Goal: Transaction & Acquisition: Purchase product/service

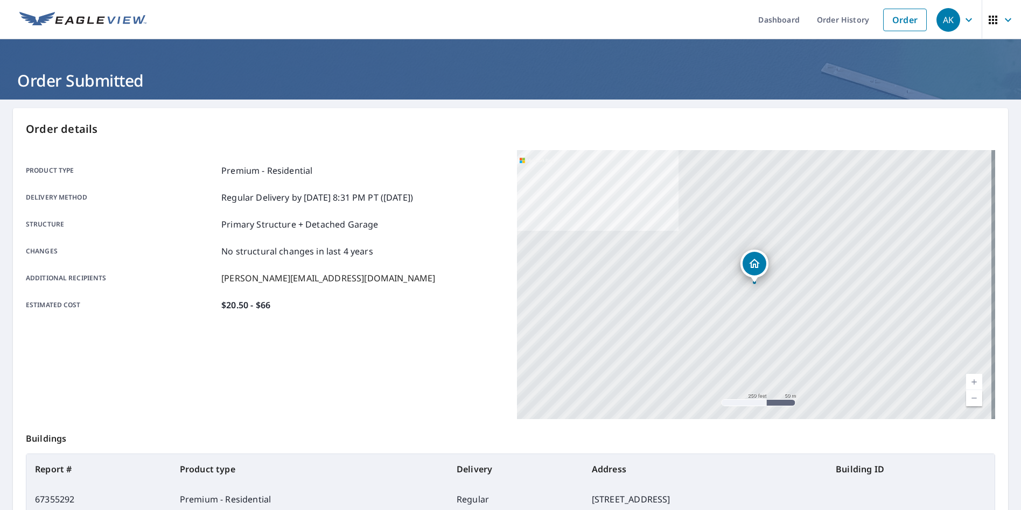
scroll to position [123, 0]
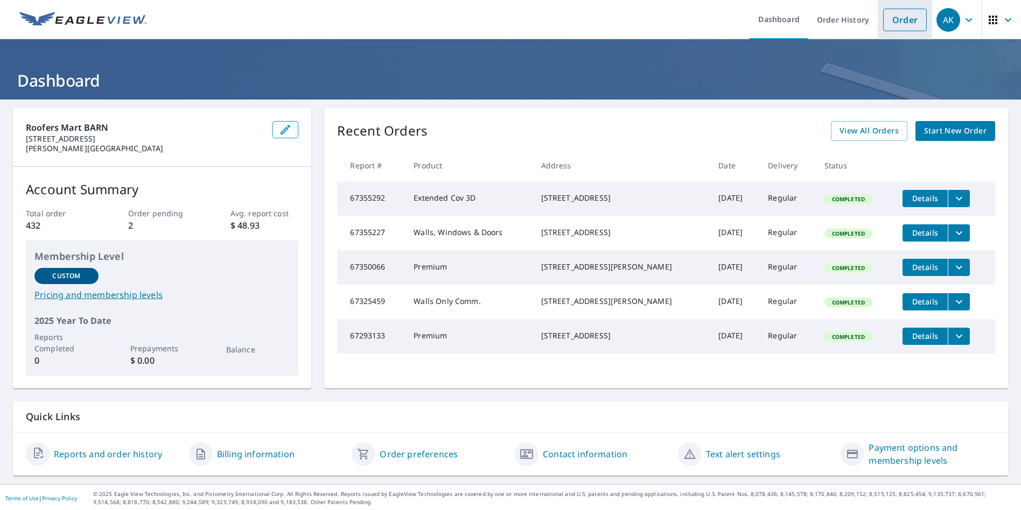
click at [902, 22] on link "Order" at bounding box center [905, 20] width 44 height 23
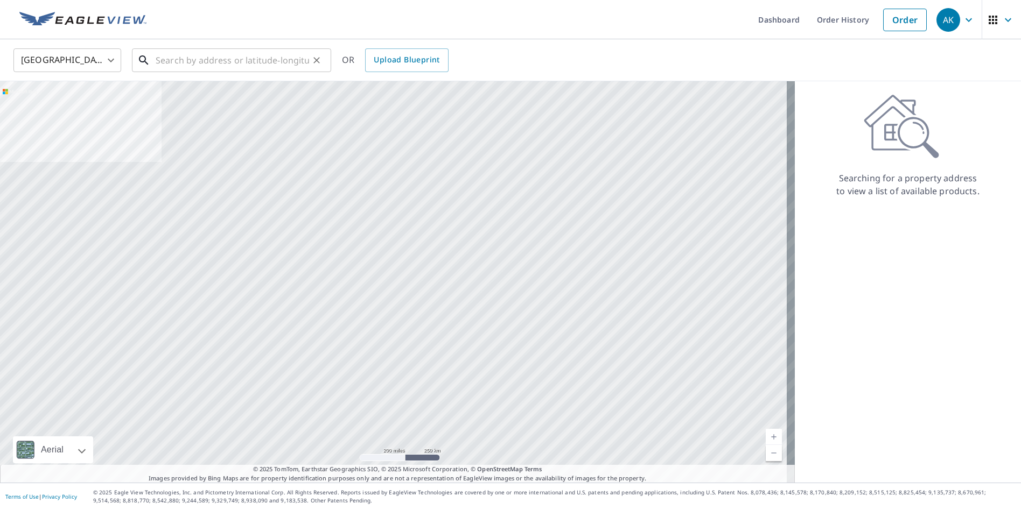
click at [179, 51] on input "text" at bounding box center [232, 60] width 153 height 30
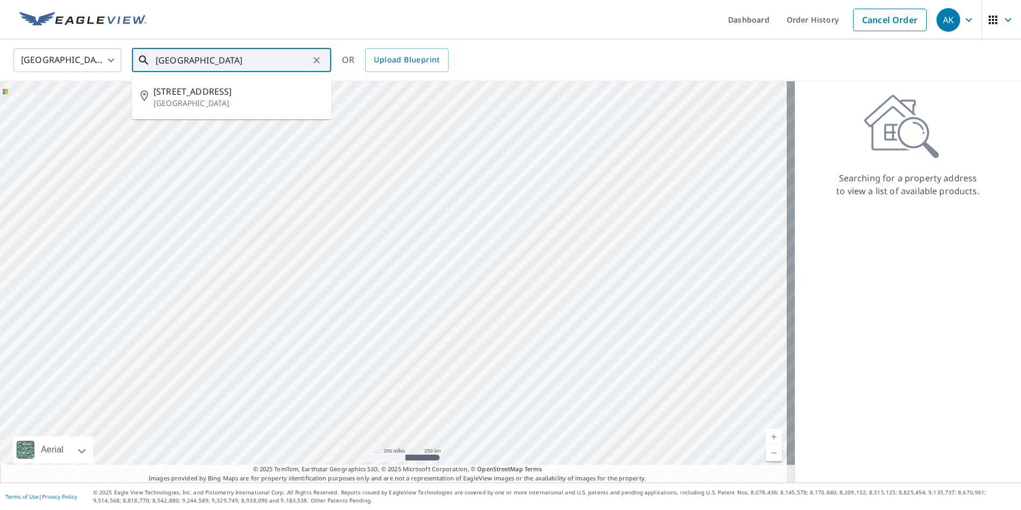
drag, startPoint x: 274, startPoint y: 53, endPoint x: 178, endPoint y: 58, distance: 96.5
click at [178, 58] on input "9311 HILLSBORO HOUSE" at bounding box center [232, 60] width 153 height 30
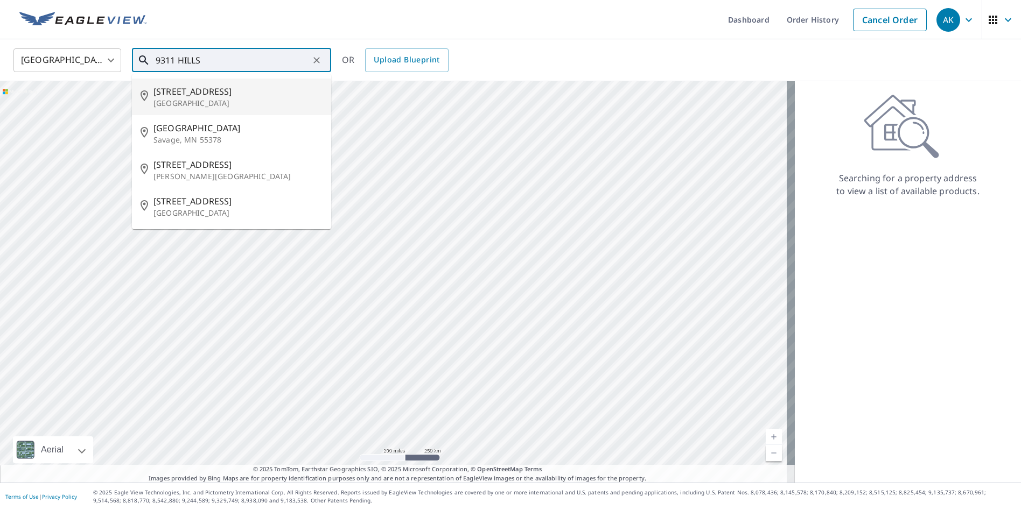
click at [207, 102] on p "[GEOGRAPHIC_DATA]" at bounding box center [237, 103] width 169 height 11
type input "9311 Hillsboro House Springs Rd Hillsboro, MO 63050"
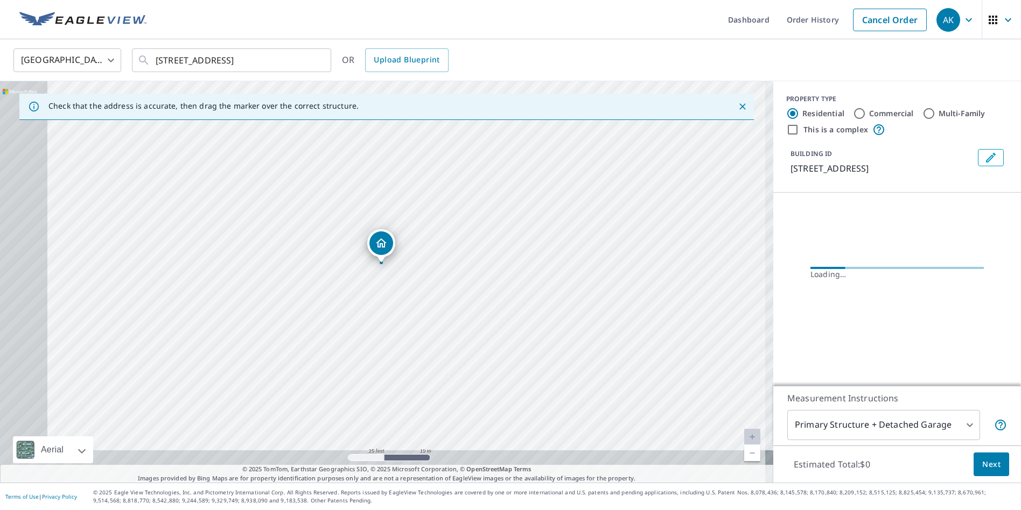
click at [493, 209] on div "9311 Hillsboro House Springs Rd Hillsboro, MO 63050" at bounding box center [386, 282] width 773 height 402
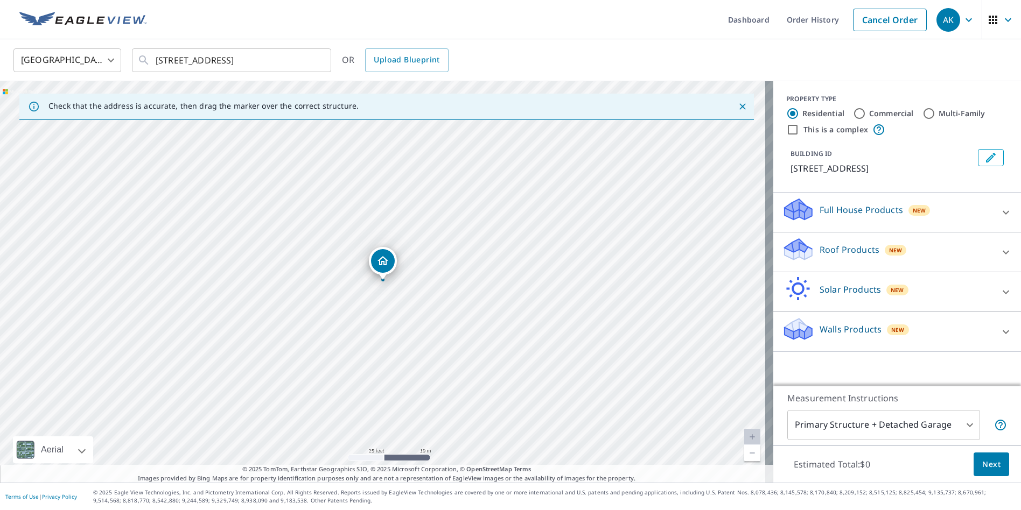
click at [837, 256] on p "Roof Products" at bounding box center [849, 249] width 60 height 13
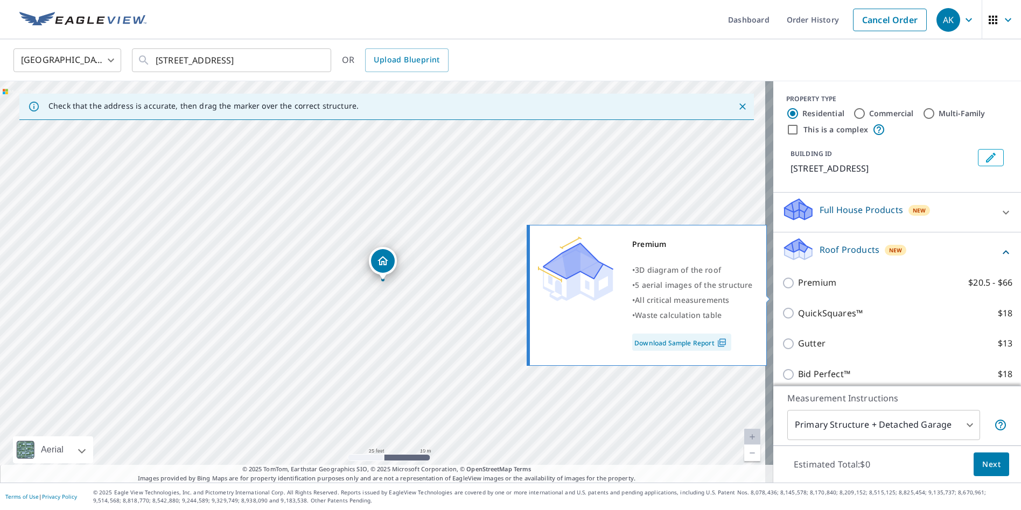
click at [804, 290] on p "Premium" at bounding box center [817, 282] width 38 height 13
click at [798, 290] on input "Premium $20.5 - $66" at bounding box center [790, 283] width 16 height 13
checkbox input "true"
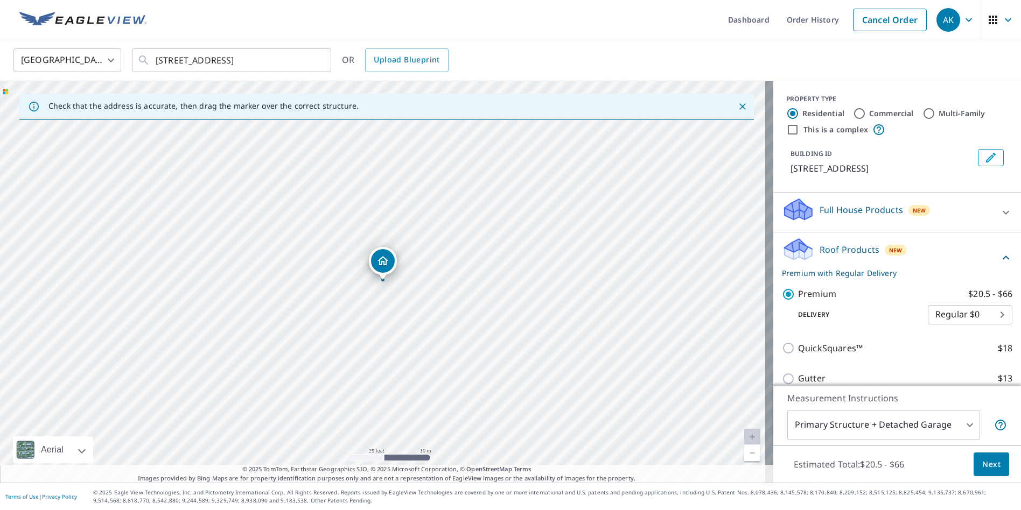
click at [985, 460] on span "Next" at bounding box center [991, 464] width 18 height 13
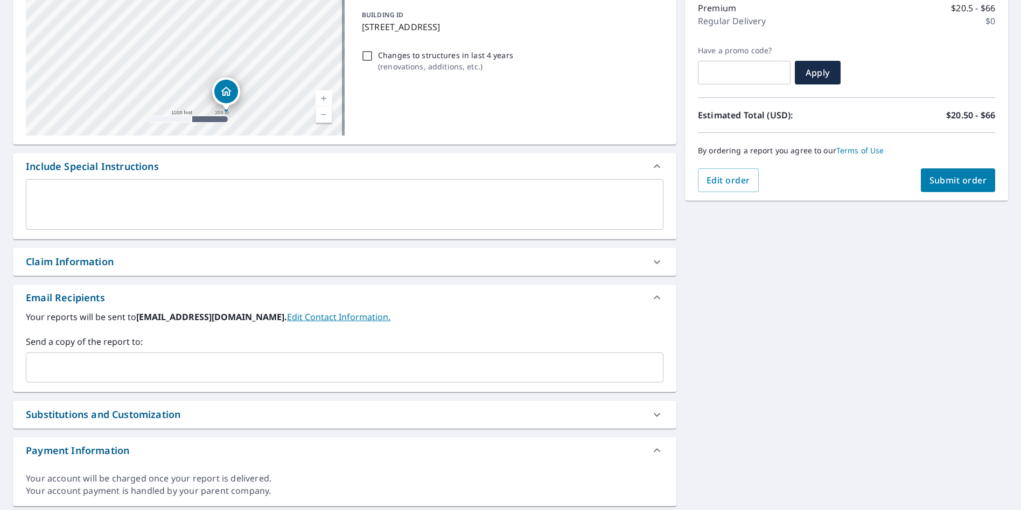
scroll to position [161, 0]
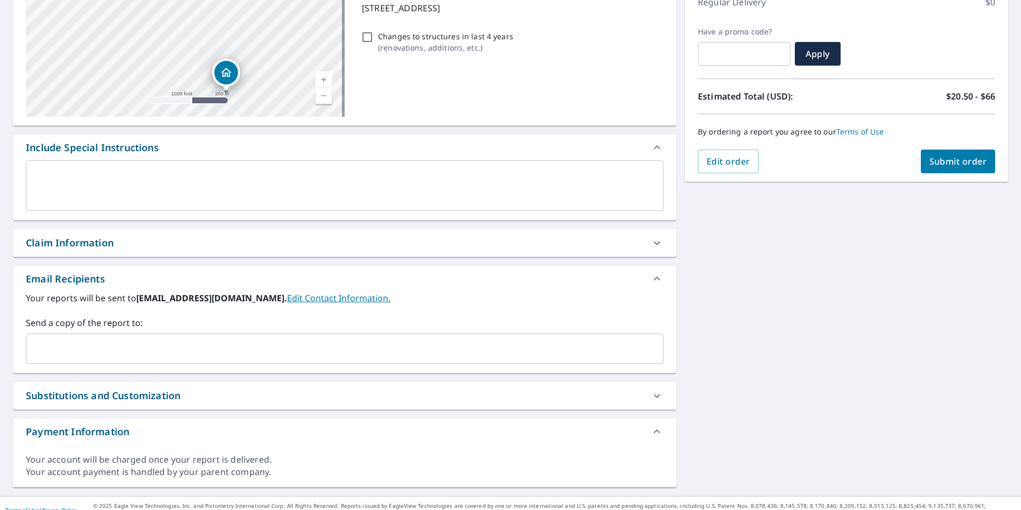
click at [130, 360] on div "​" at bounding box center [344, 349] width 637 height 30
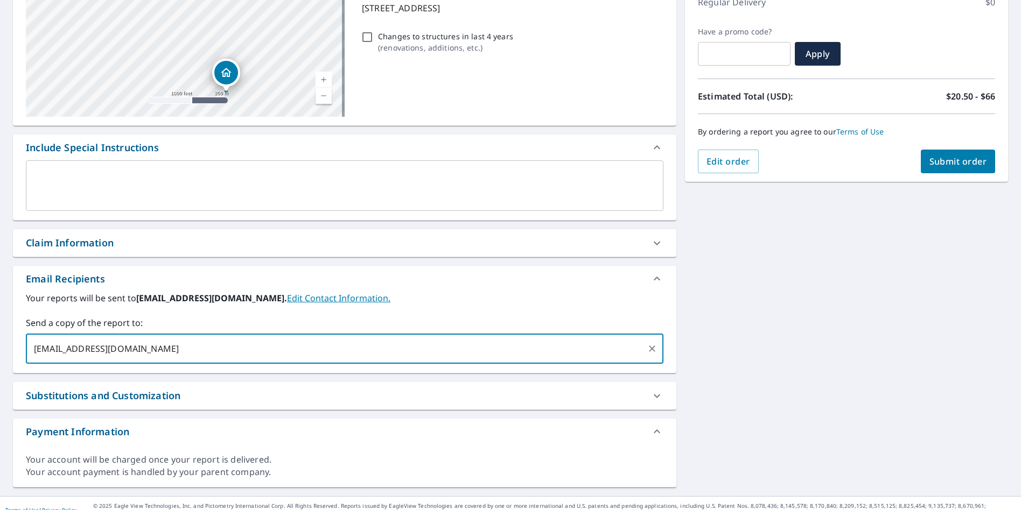
type input "DEEVERSROOFINGLLC@GMAIL.COM"
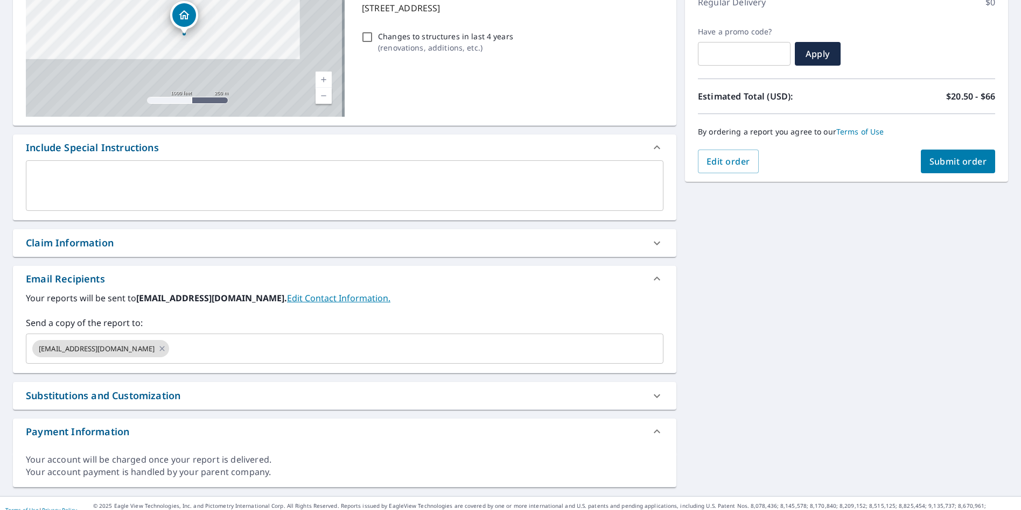
click at [118, 247] on div "Claim Information" at bounding box center [335, 243] width 618 height 15
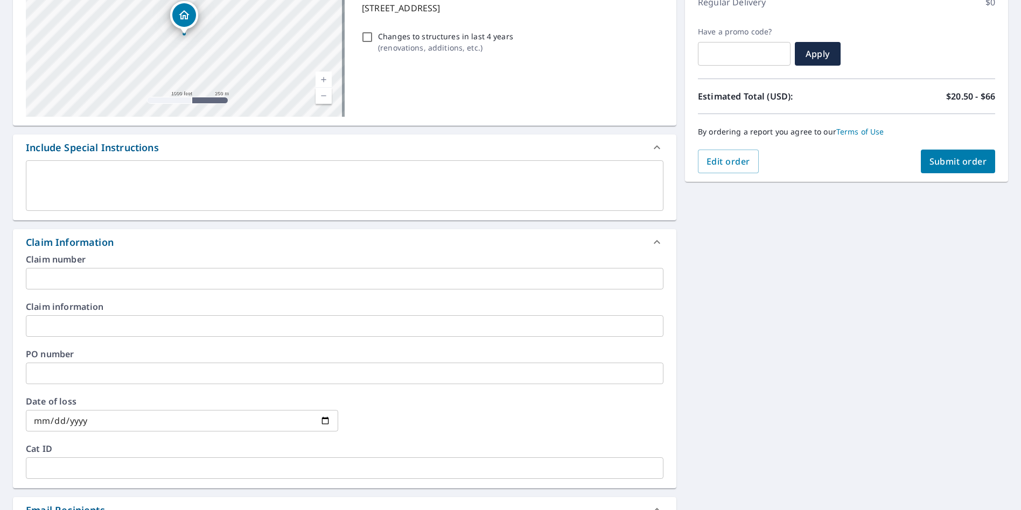
click at [133, 338] on div "Claim number ​ Claim information ​ PO number ​ Date of loss ​ Cat ID ​" at bounding box center [344, 371] width 663 height 233
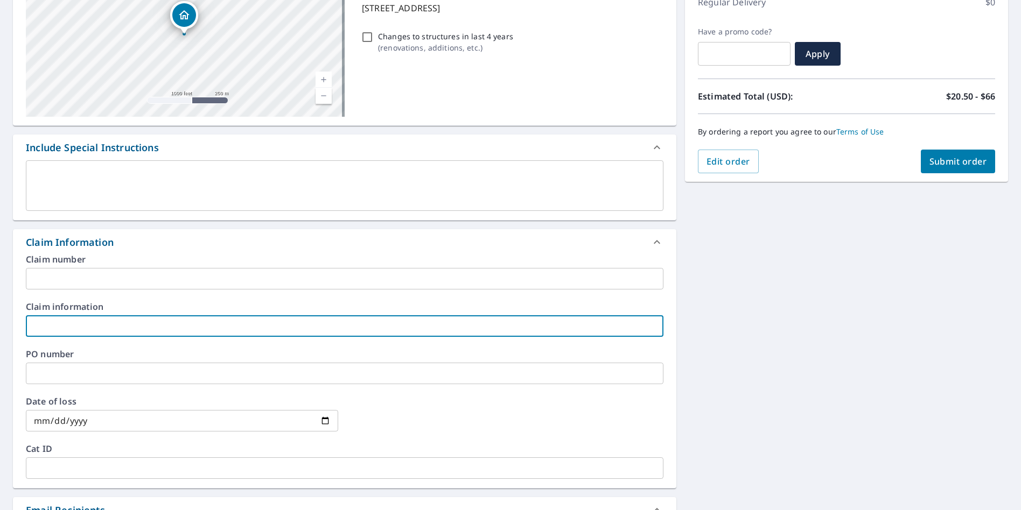
click at [144, 327] on input "text" at bounding box center [344, 326] width 637 height 22
type input "deevers500"
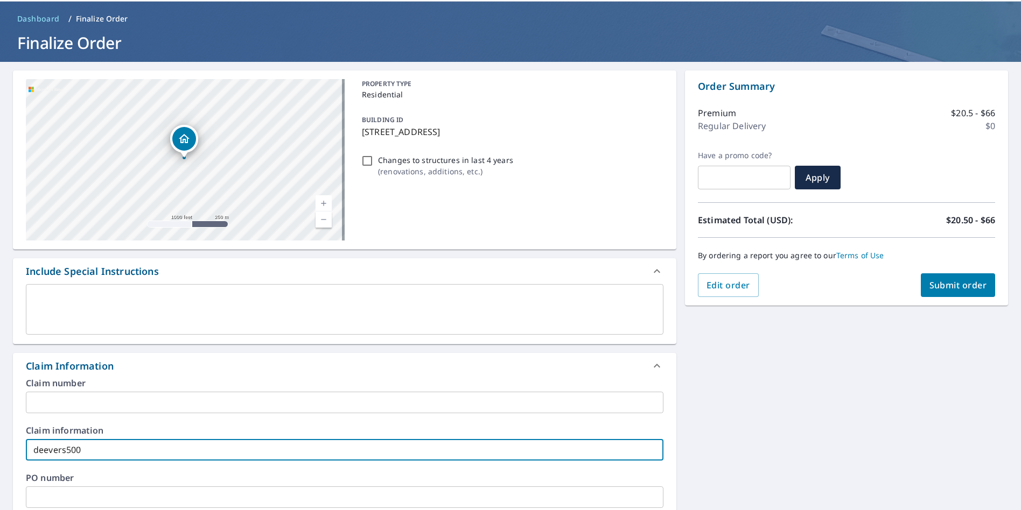
scroll to position [30, 0]
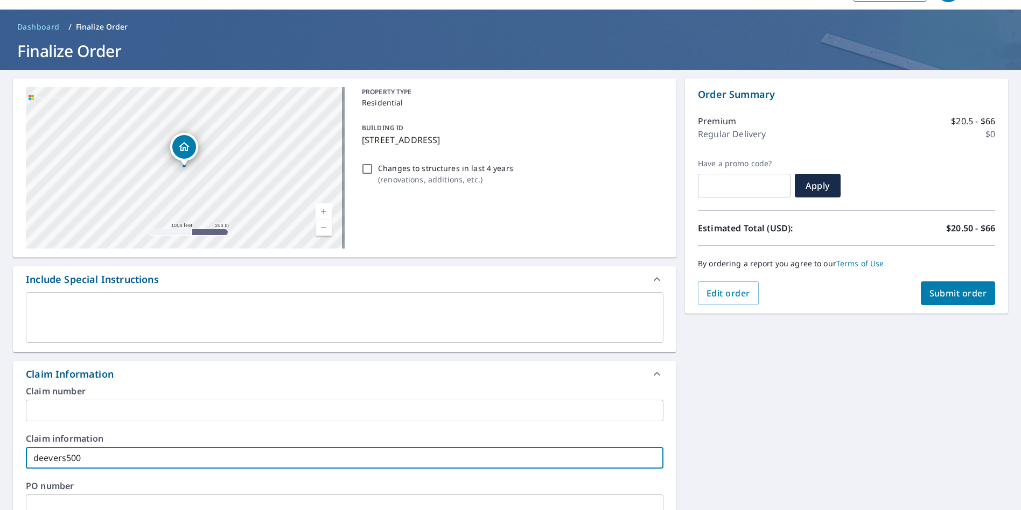
click at [939, 288] on span "Submit order" at bounding box center [958, 293] width 58 height 12
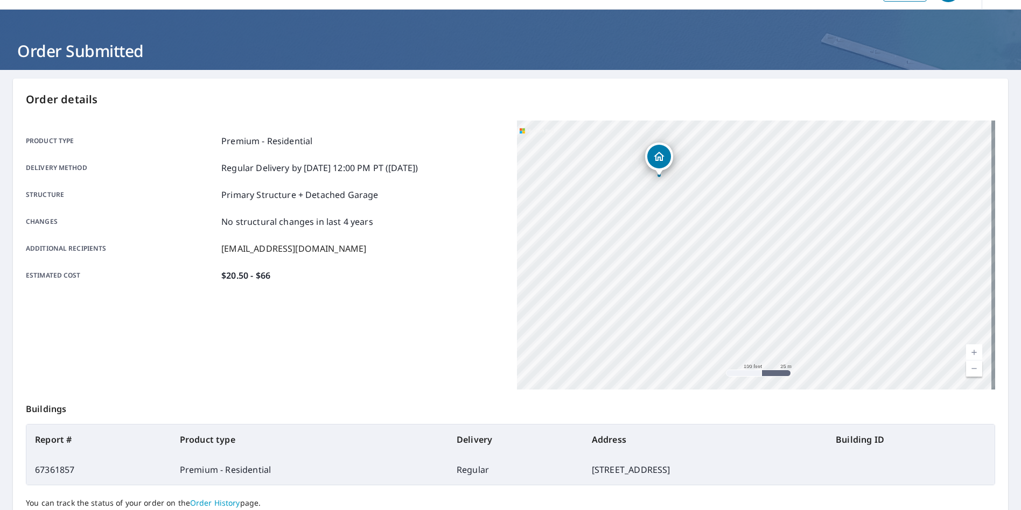
click at [386, 348] on div "Product type Premium - Residential Delivery method Regular Delivery by 9/10/202…" at bounding box center [265, 255] width 478 height 269
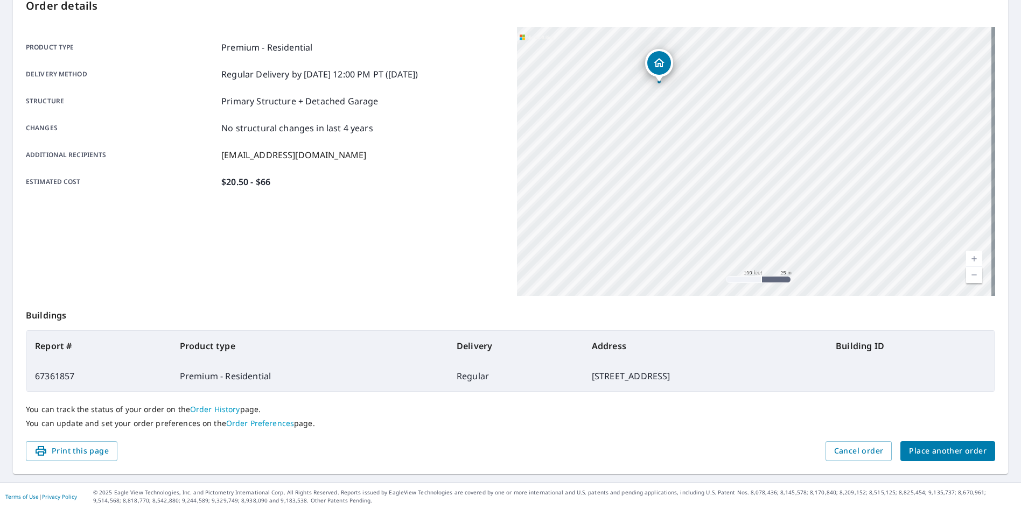
click at [945, 457] on span "Place another order" at bounding box center [948, 451] width 78 height 13
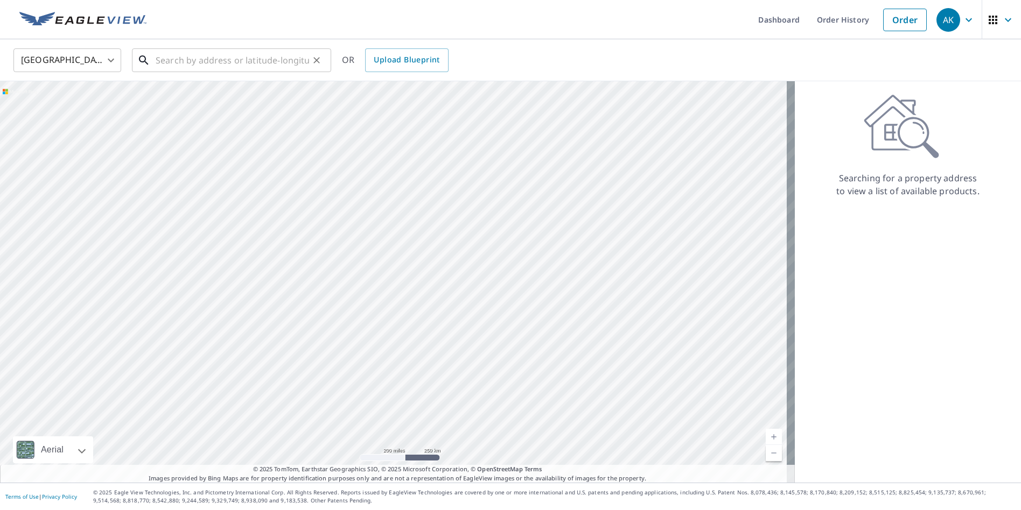
click at [247, 64] on input "text" at bounding box center [232, 60] width 153 height 30
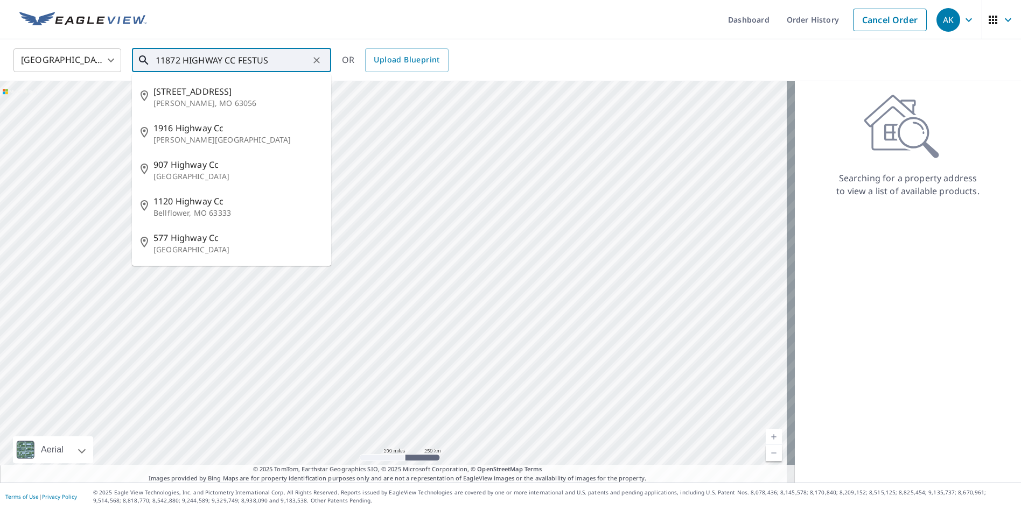
type input "11872 HIGHWAY CC FESTUS"
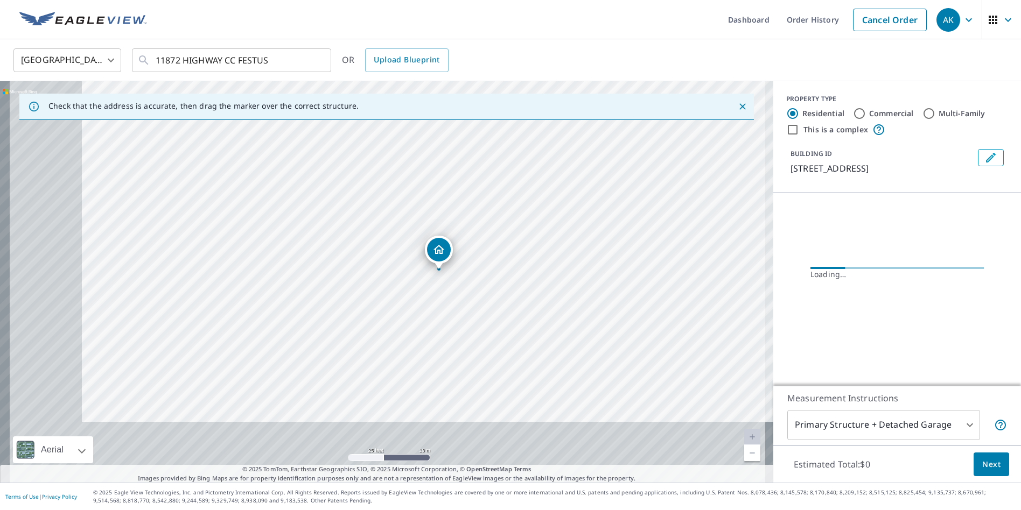
drag, startPoint x: 349, startPoint y: 335, endPoint x: 521, endPoint y: 209, distance: 213.0
click at [521, 207] on div "11872 State Road Cc Festus, MO 63028" at bounding box center [386, 282] width 773 height 402
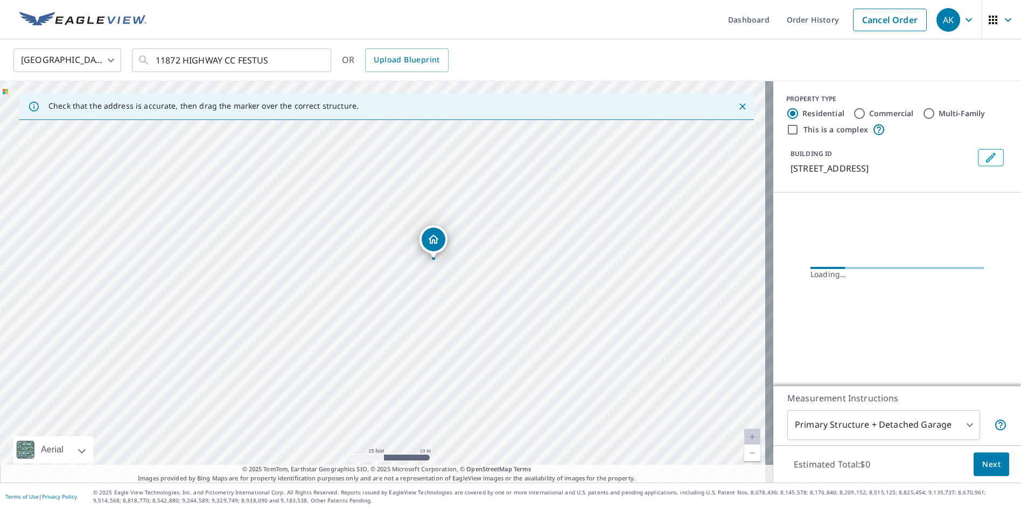
drag, startPoint x: 437, startPoint y: 270, endPoint x: 431, endPoint y: 259, distance: 12.1
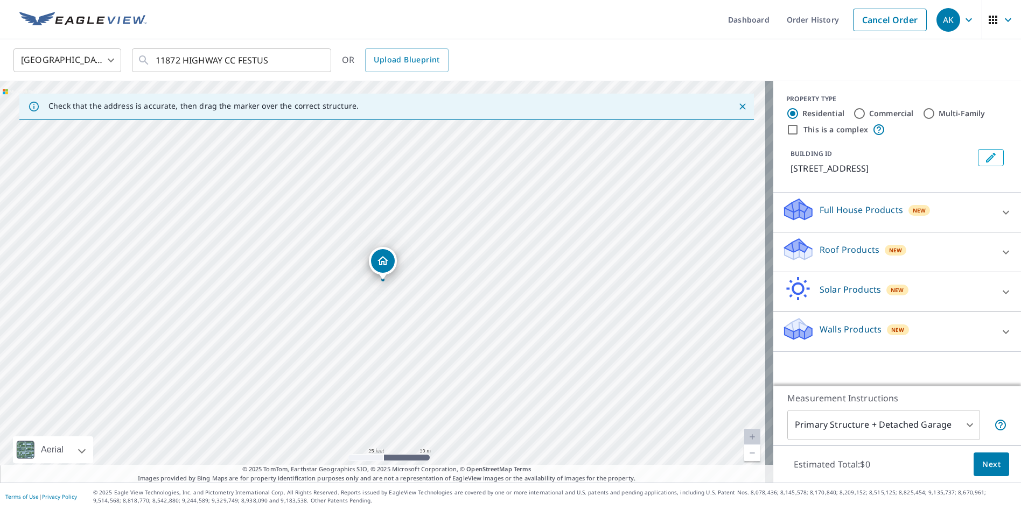
click at [847, 249] on p "Roof Products" at bounding box center [849, 249] width 60 height 13
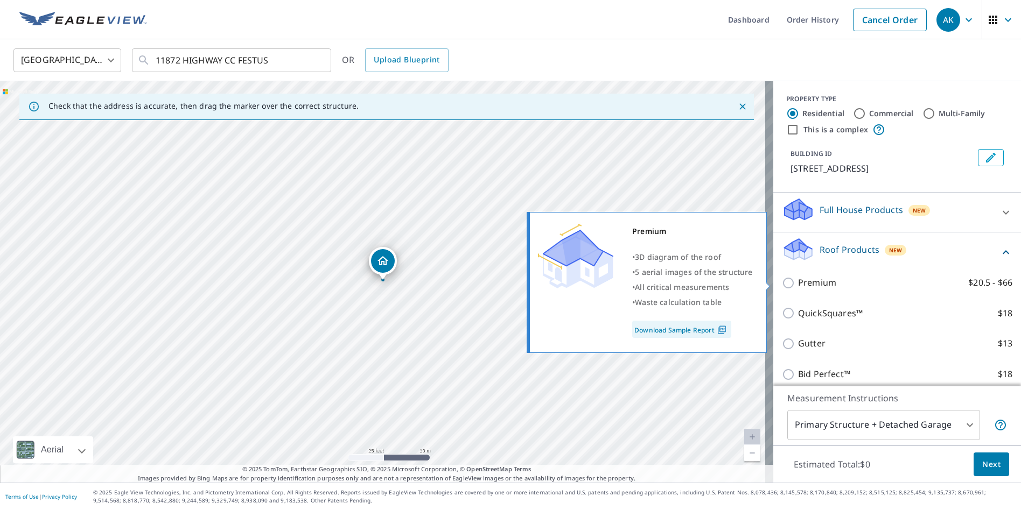
drag, startPoint x: 819, startPoint y: 283, endPoint x: 879, endPoint y: 337, distance: 80.8
click at [819, 283] on p "Premium" at bounding box center [817, 282] width 38 height 13
click at [798, 283] on input "Premium $20.5 - $66" at bounding box center [790, 283] width 16 height 13
checkbox input "true"
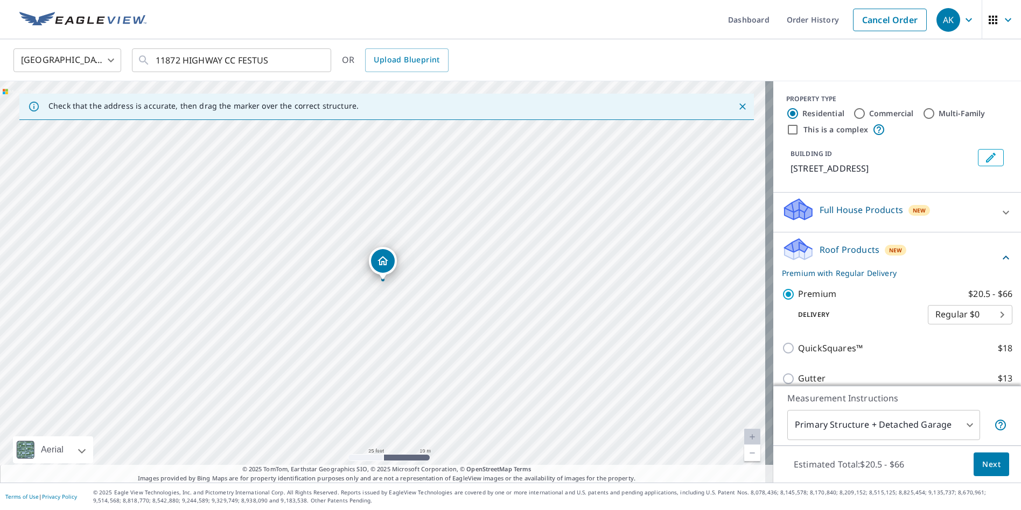
click at [982, 463] on span "Next" at bounding box center [991, 464] width 18 height 13
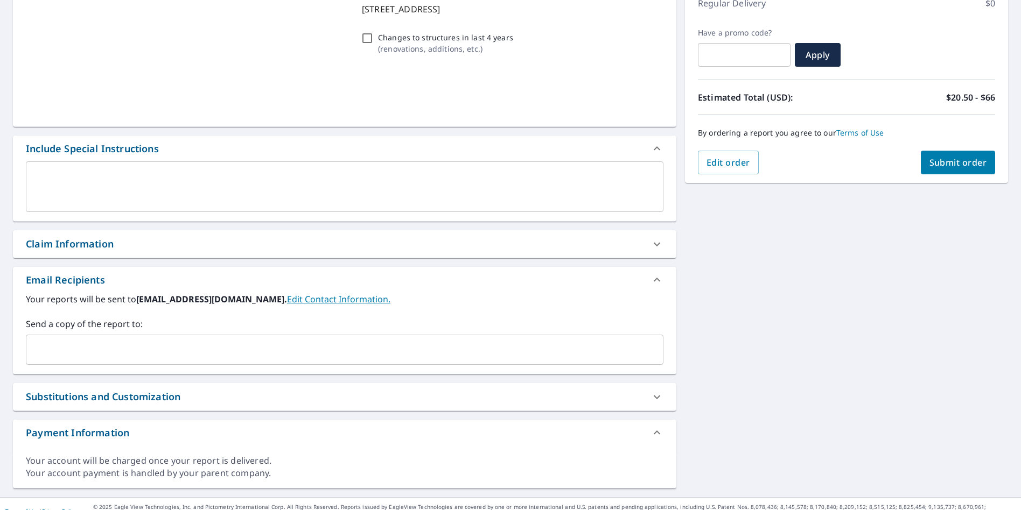
scroll to position [161, 0]
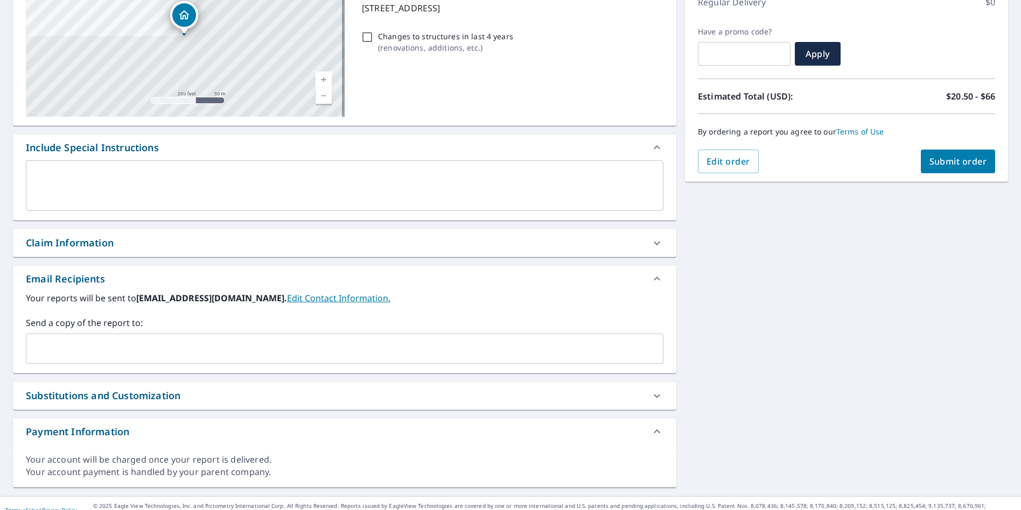
click at [188, 344] on input "text" at bounding box center [337, 349] width 612 height 20
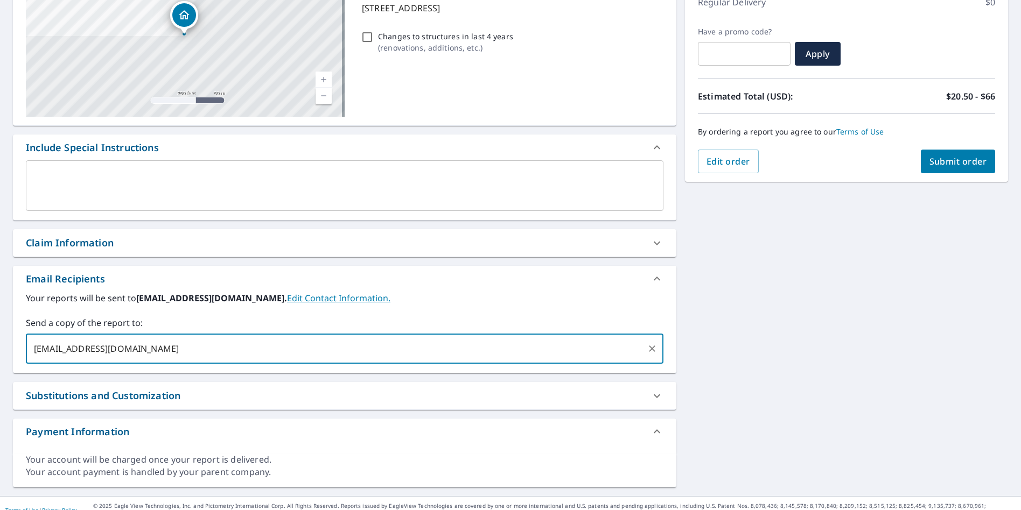
type input "DEEVERSROOFINGLLC@GMAIL.COM"
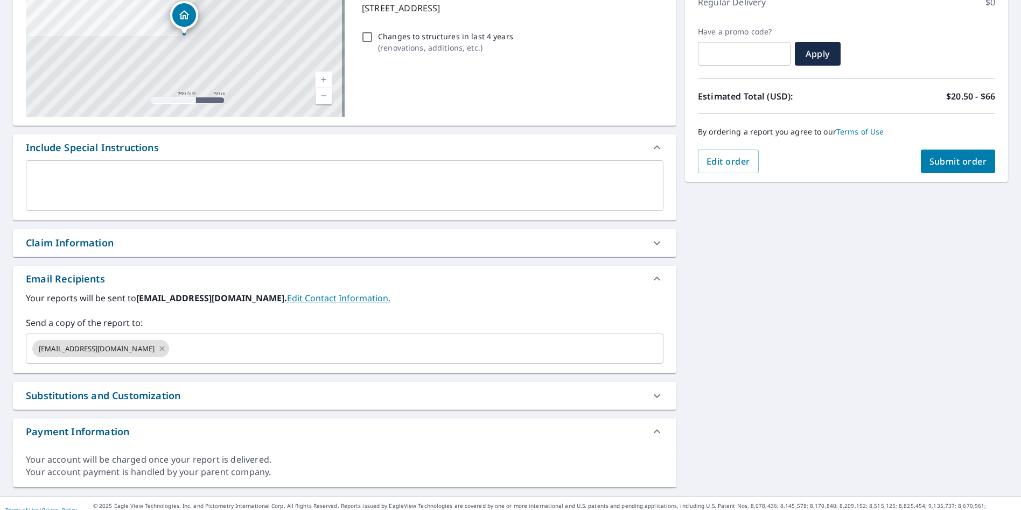
click at [194, 244] on div "Claim Information" at bounding box center [335, 243] width 618 height 15
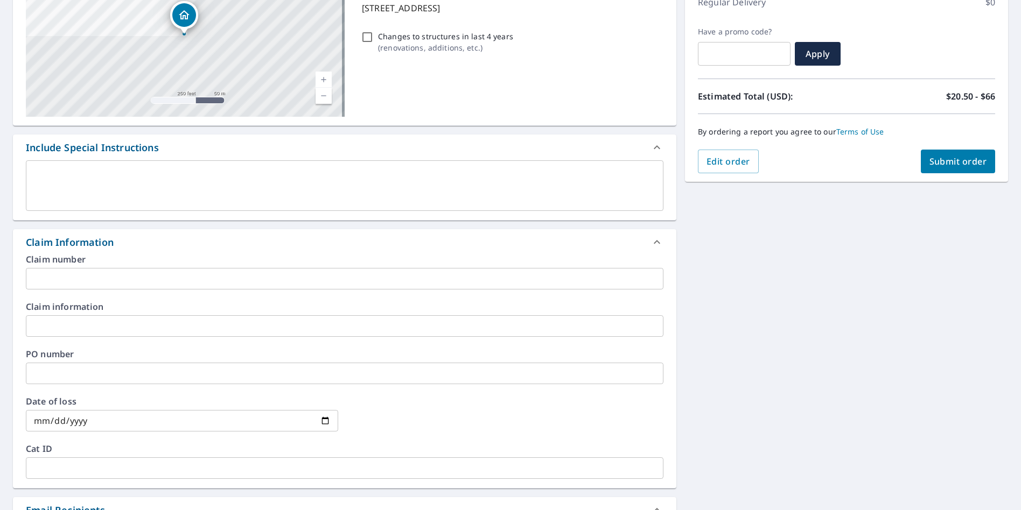
click at [130, 314] on div "Claim information ​" at bounding box center [344, 320] width 637 height 34
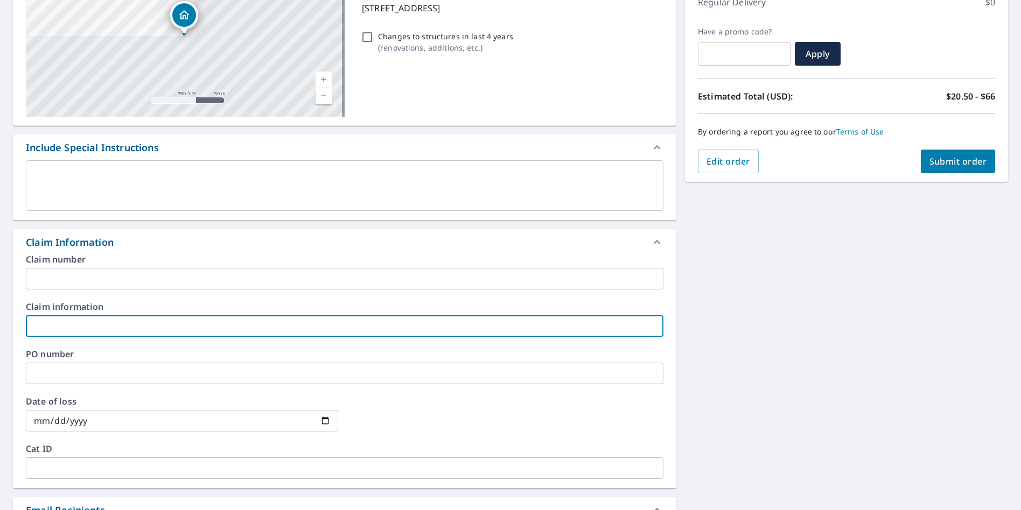
click at [132, 328] on input "text" at bounding box center [344, 326] width 637 height 22
type input "deevers500"
click at [952, 167] on button "Submit order" at bounding box center [957, 162] width 75 height 24
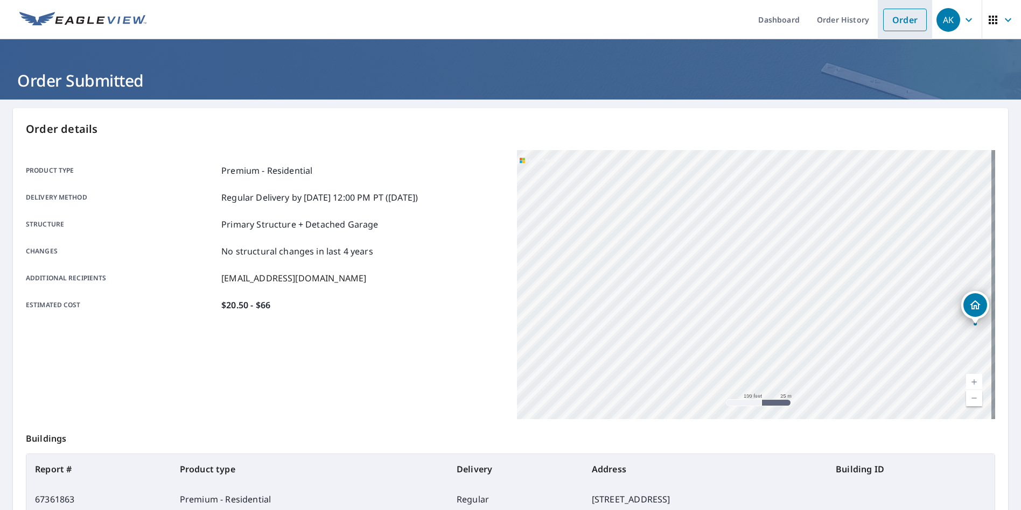
click at [877, 21] on li "Order" at bounding box center [904, 19] width 54 height 39
click at [905, 21] on link "Order" at bounding box center [905, 20] width 44 height 23
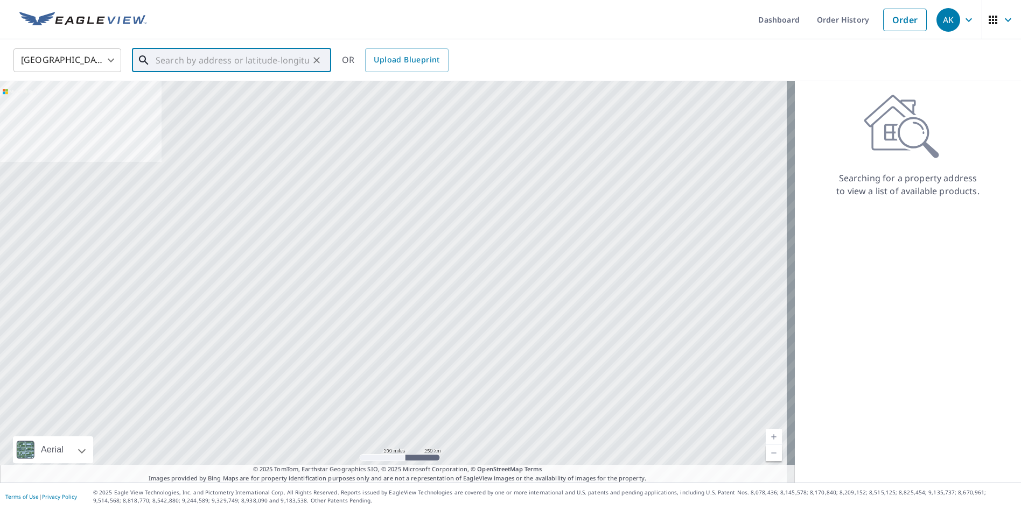
click at [213, 64] on input "text" at bounding box center [232, 60] width 153 height 30
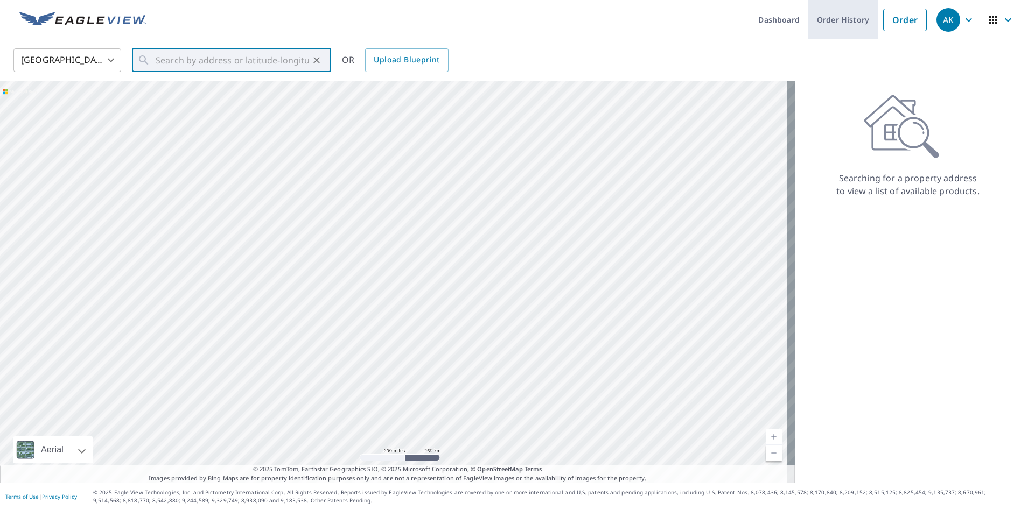
click at [849, 24] on link "Order History" at bounding box center [842, 19] width 69 height 39
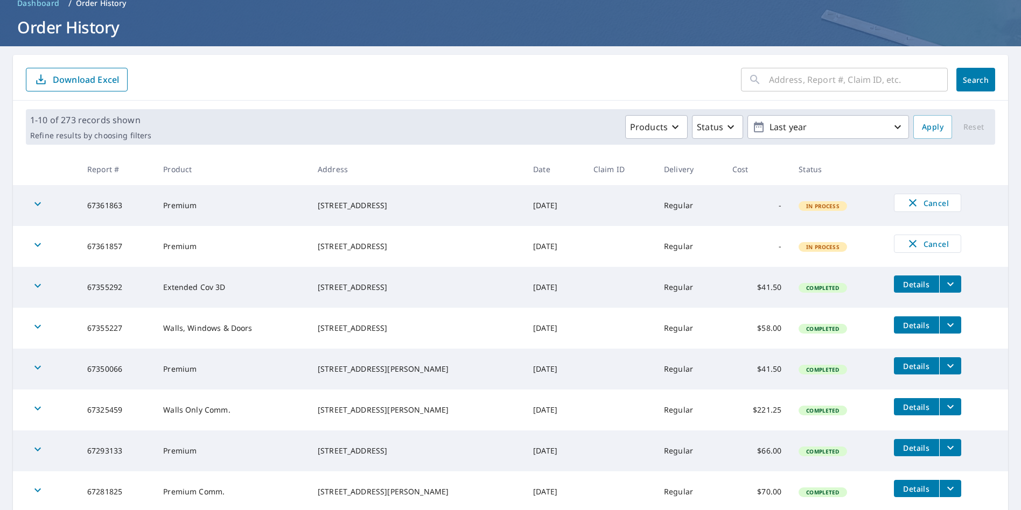
scroll to position [54, 0]
click at [917, 361] on span "Details" at bounding box center [916, 366] width 32 height 10
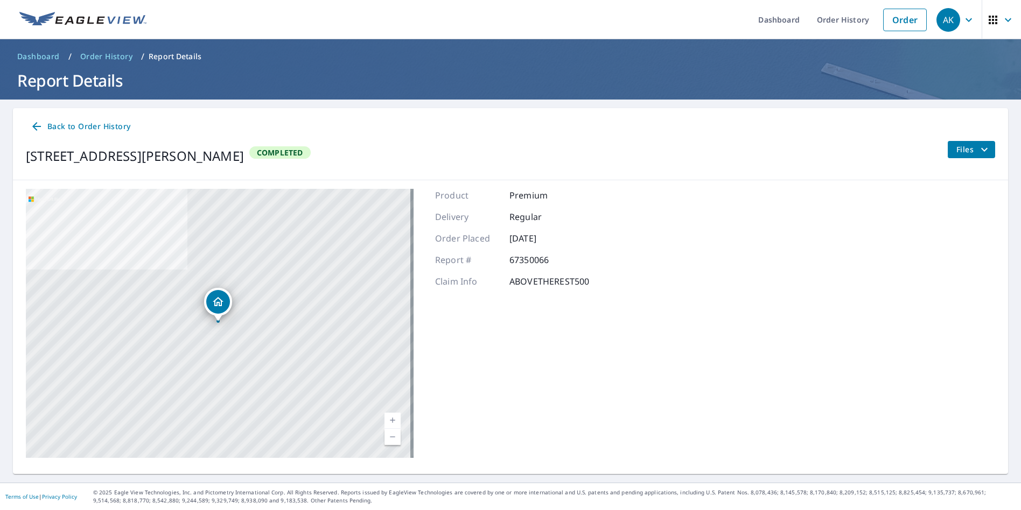
click at [956, 145] on span "Files" at bounding box center [973, 149] width 34 height 13
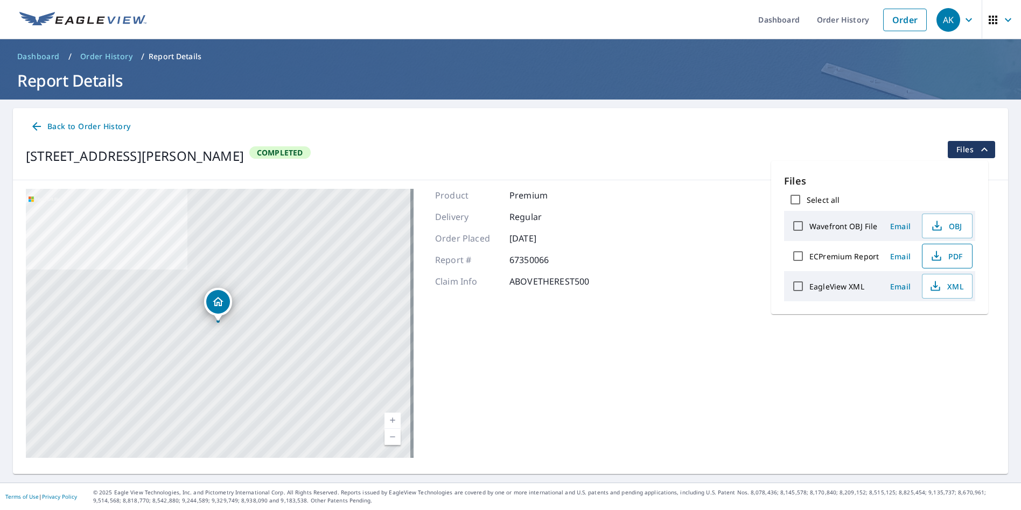
click at [951, 256] on span "PDF" at bounding box center [946, 256] width 34 height 13
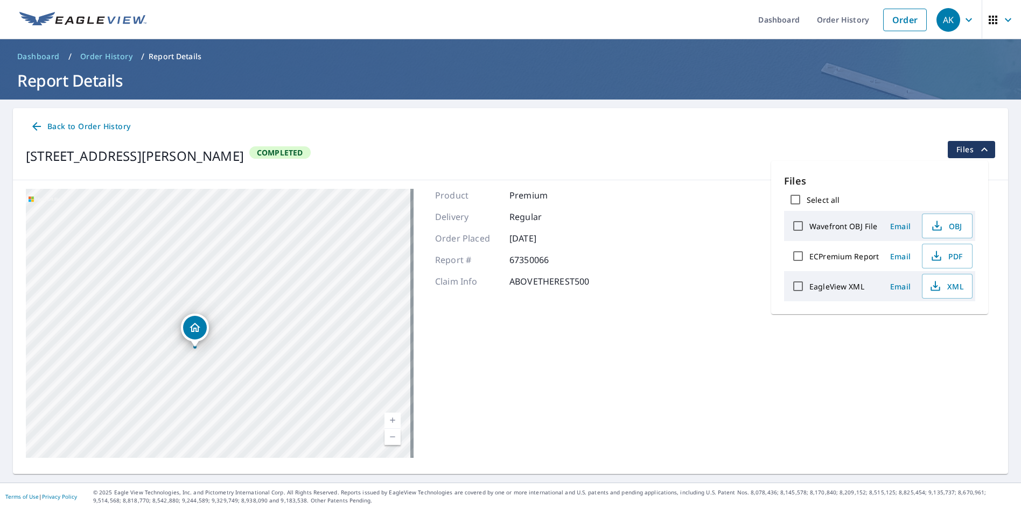
click at [569, 180] on div "18160 Sheerin Rd Pacific, MO 63069 Aerial Road A standard road map Aerial A det…" at bounding box center [510, 323] width 995 height 286
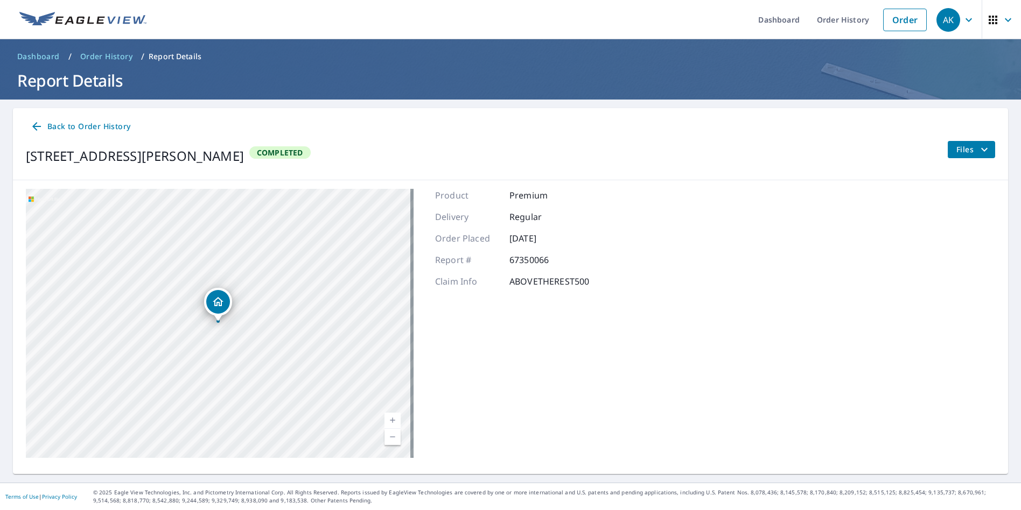
click at [48, 126] on span "Back to Order History" at bounding box center [80, 126] width 100 height 13
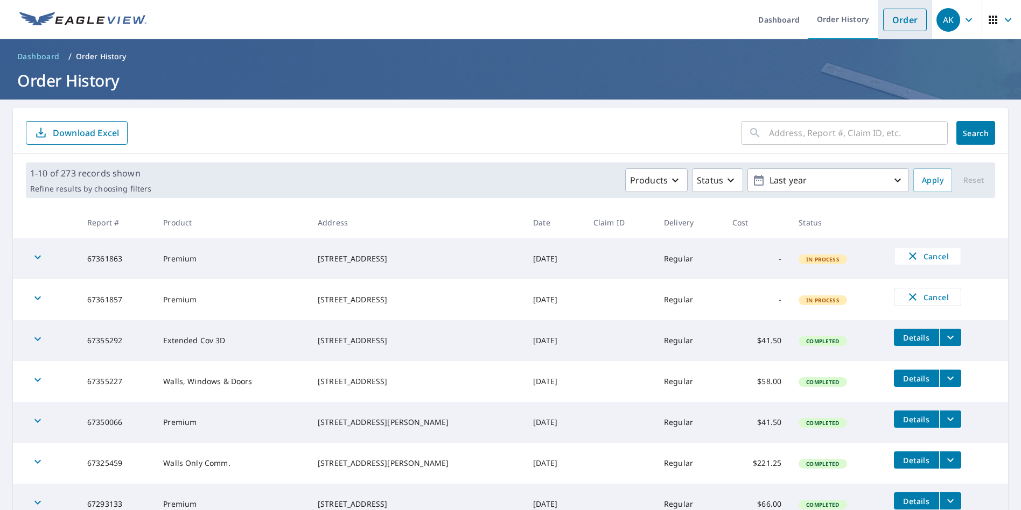
drag, startPoint x: 902, startPoint y: 22, endPoint x: 875, endPoint y: 19, distance: 27.0
click at [902, 22] on link "Order" at bounding box center [905, 20] width 44 height 23
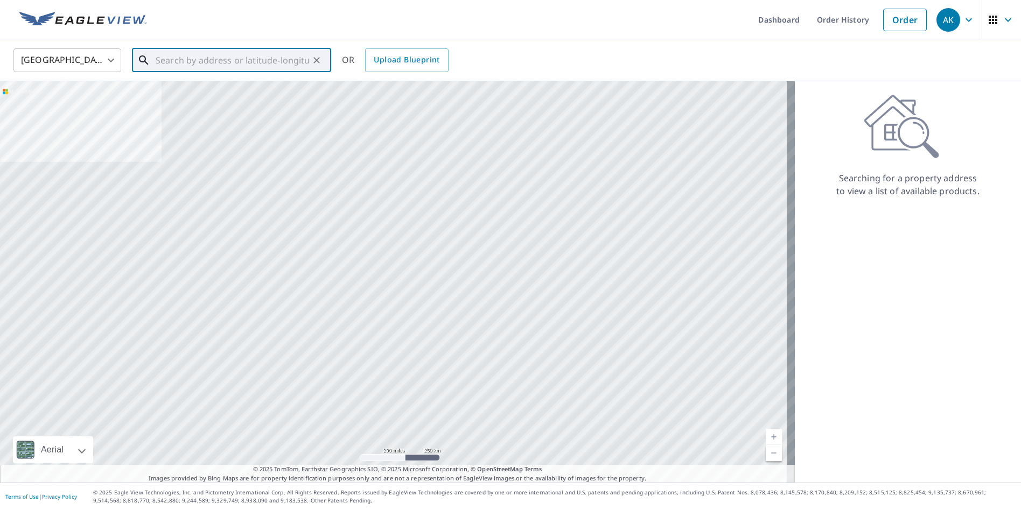
click at [271, 54] on input "text" at bounding box center [232, 60] width 153 height 30
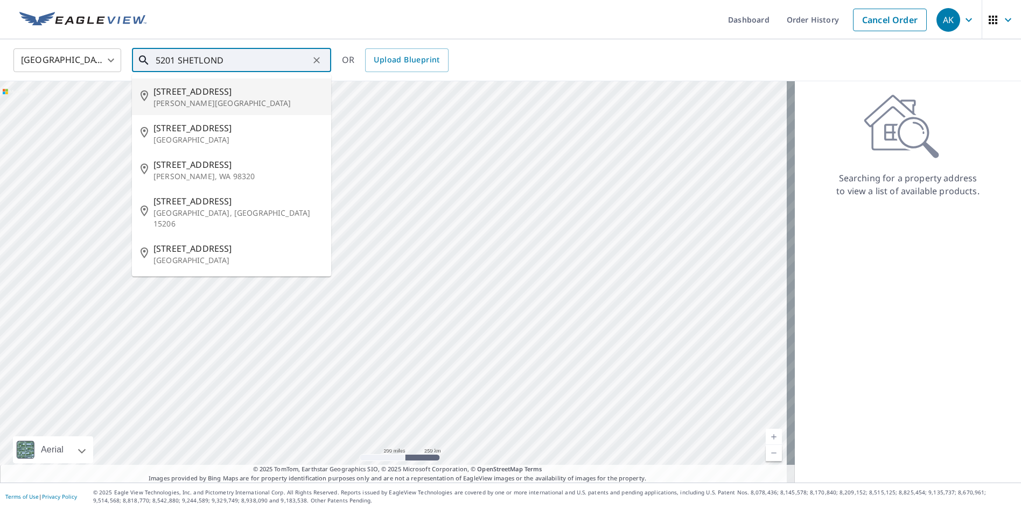
click at [217, 102] on p "Weldon Spring, MO 63304" at bounding box center [237, 103] width 169 height 11
type input "5201 Shetland Dr Weldon Spring, MO 63304"
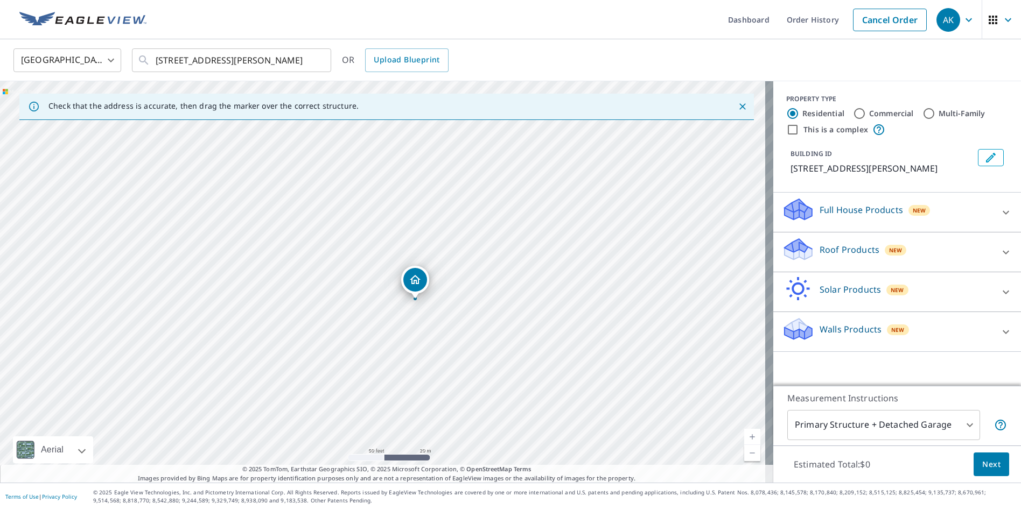
drag, startPoint x: 387, startPoint y: 233, endPoint x: 416, endPoint y: 249, distance: 34.0
click at [416, 249] on div "5201 Shetland Dr Weldon Spring, MO 63304" at bounding box center [386, 282] width 773 height 402
click at [843, 268] on div "Roof Products New" at bounding box center [887, 252] width 211 height 31
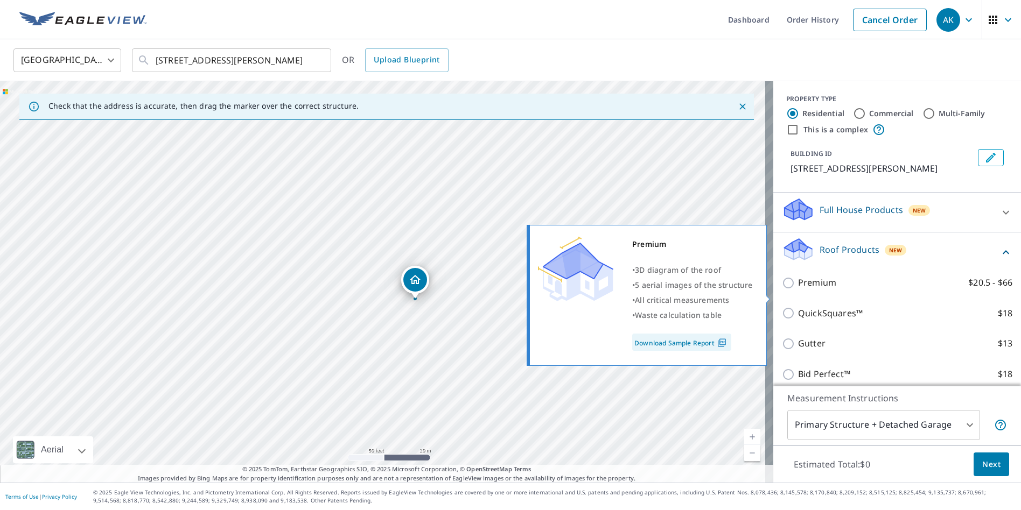
click at [806, 290] on p "Premium" at bounding box center [817, 282] width 38 height 13
click at [798, 290] on input "Premium $20.5 - $66" at bounding box center [790, 283] width 16 height 13
checkbox input "true"
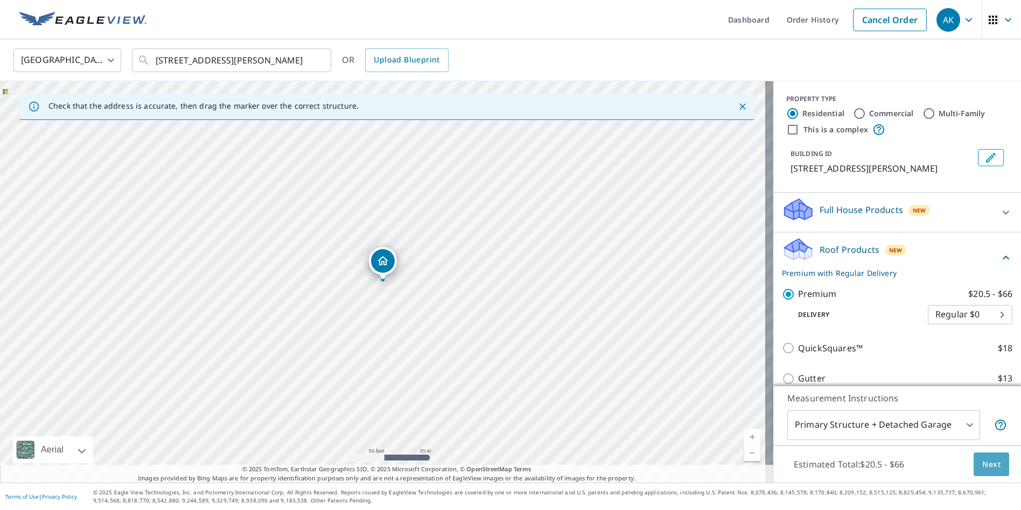
click at [983, 466] on span "Next" at bounding box center [991, 464] width 18 height 13
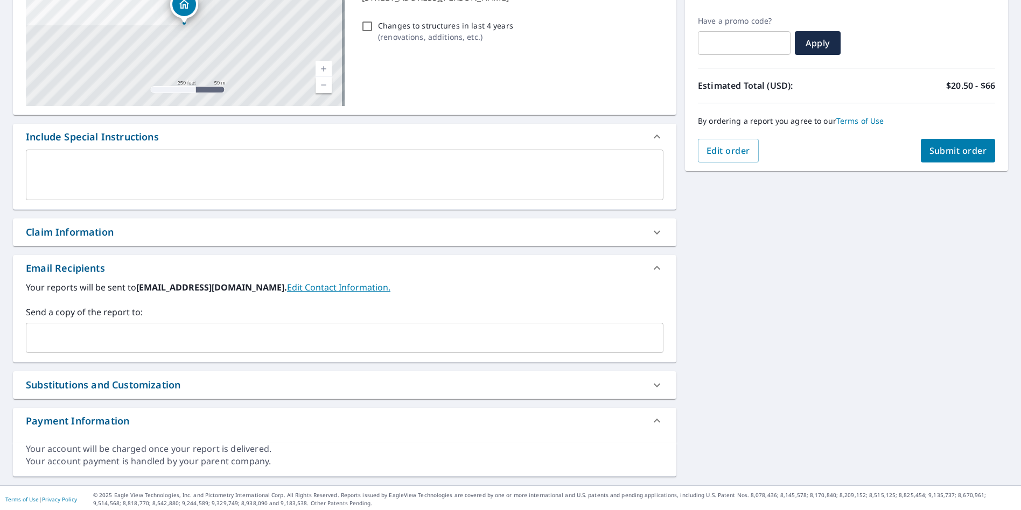
scroll to position [175, 0]
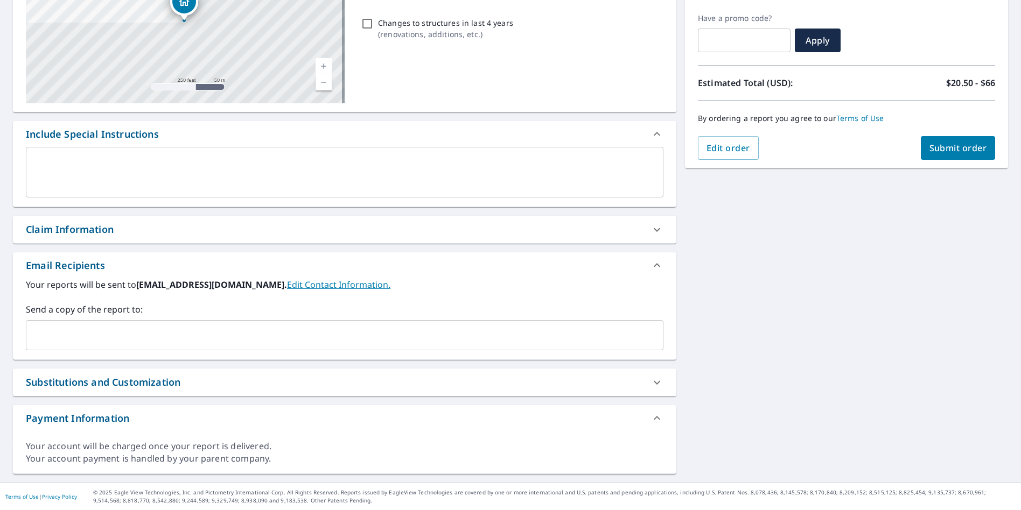
click at [113, 239] on div "Claim Information" at bounding box center [344, 229] width 663 height 27
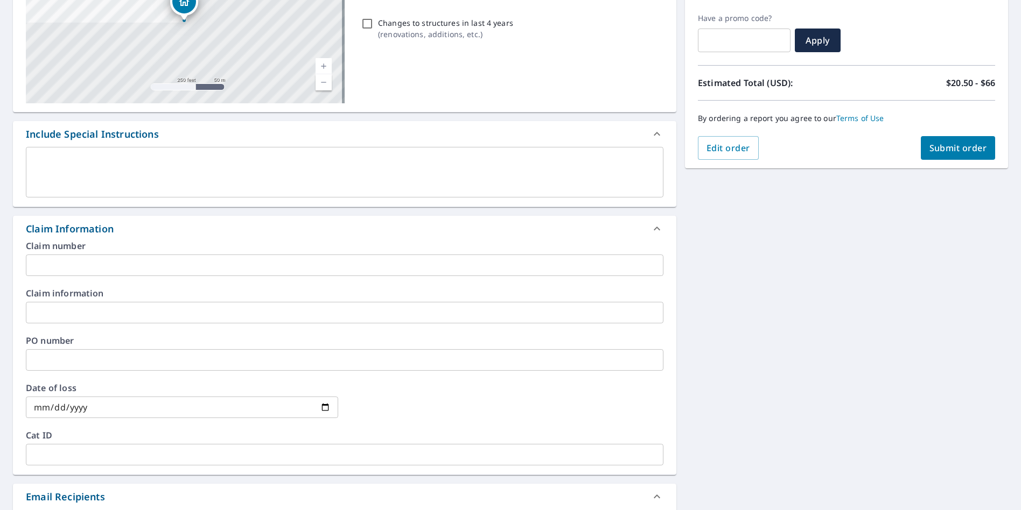
click at [111, 271] on input "text" at bounding box center [344, 266] width 637 height 22
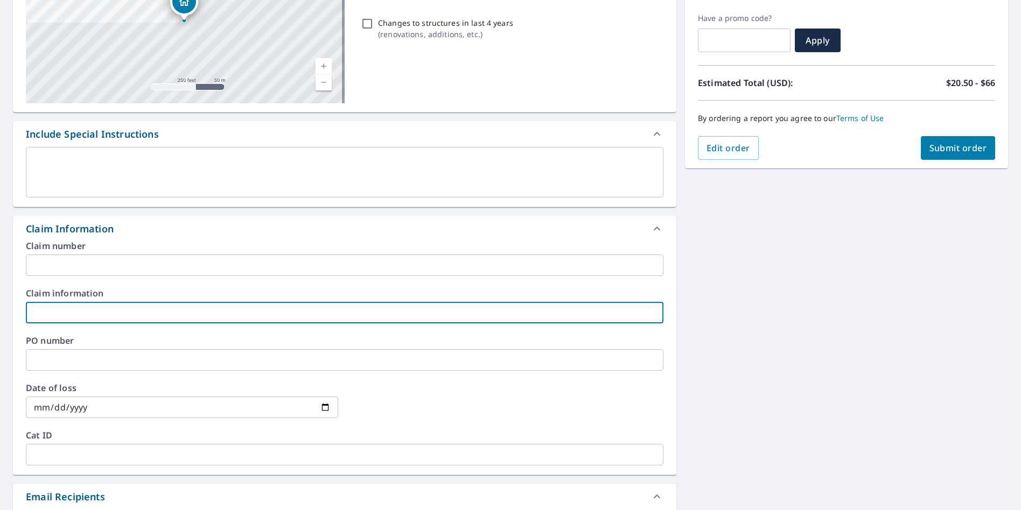
click at [117, 310] on input "text" at bounding box center [344, 313] width 637 height 22
type input "ABOVETHEREST500"
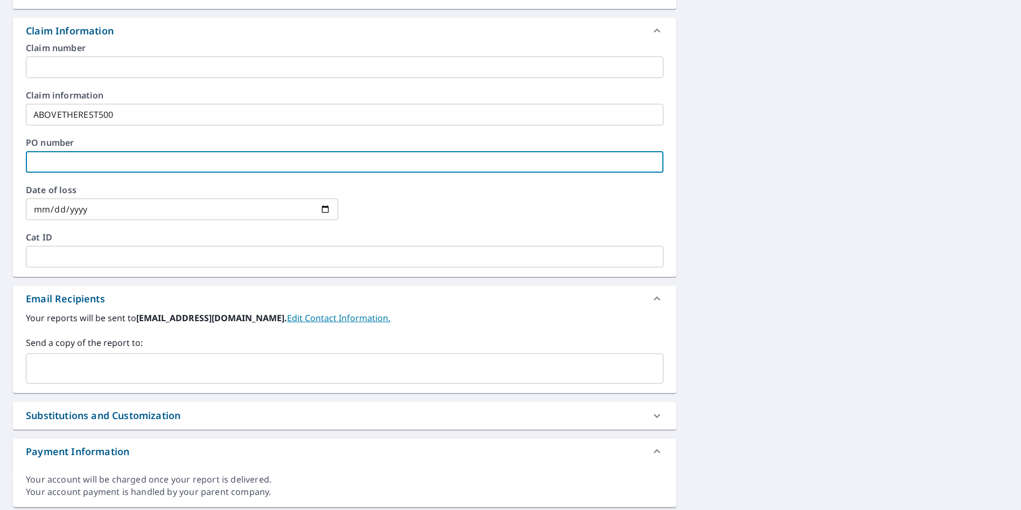
scroll to position [390, 0]
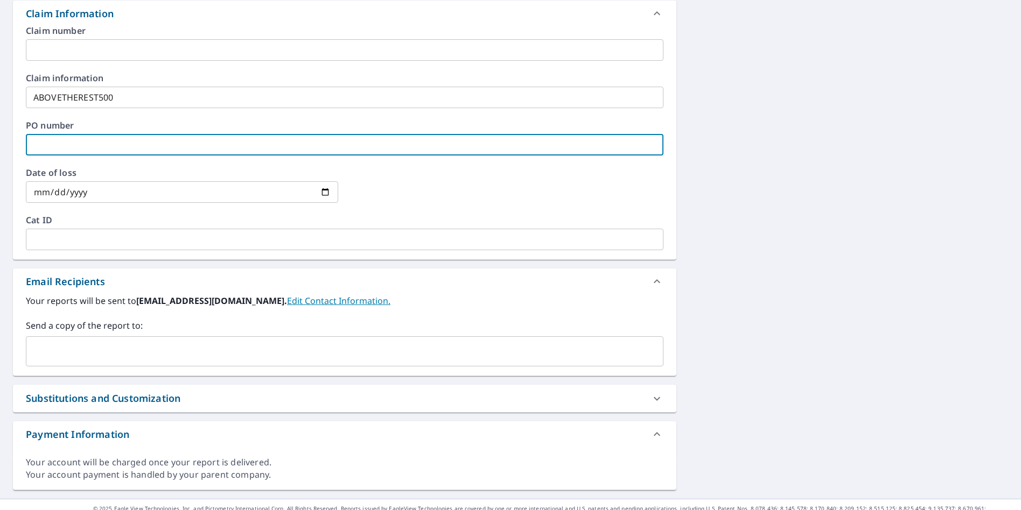
click at [165, 357] on input "text" at bounding box center [337, 351] width 612 height 20
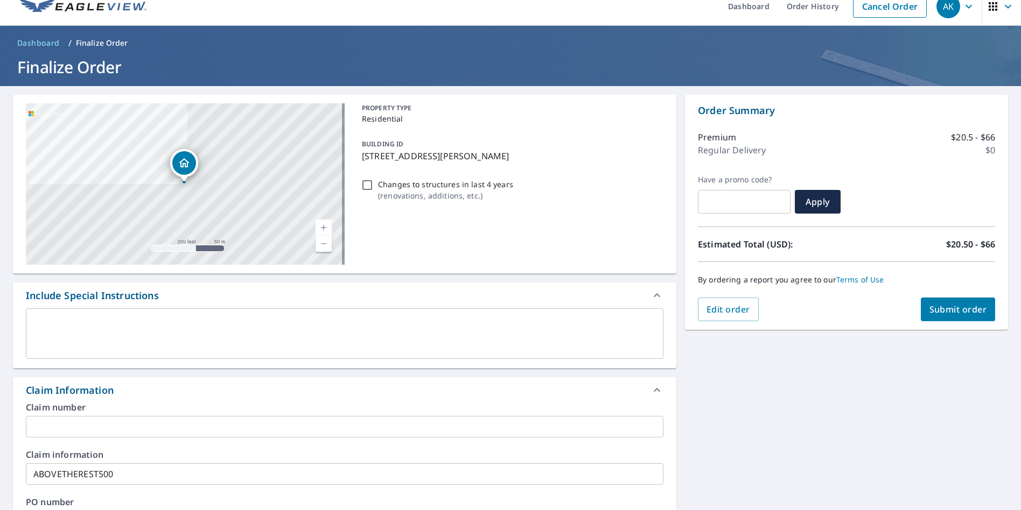
scroll to position [0, 0]
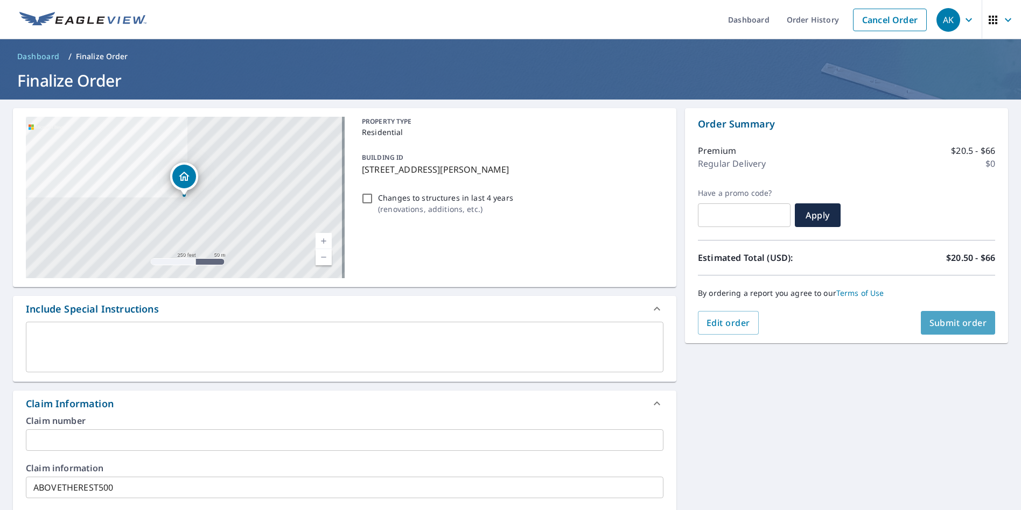
click at [958, 326] on span "Submit order" at bounding box center [958, 323] width 58 height 12
